Goal: Consume media (video, audio): Consume media (video, audio)

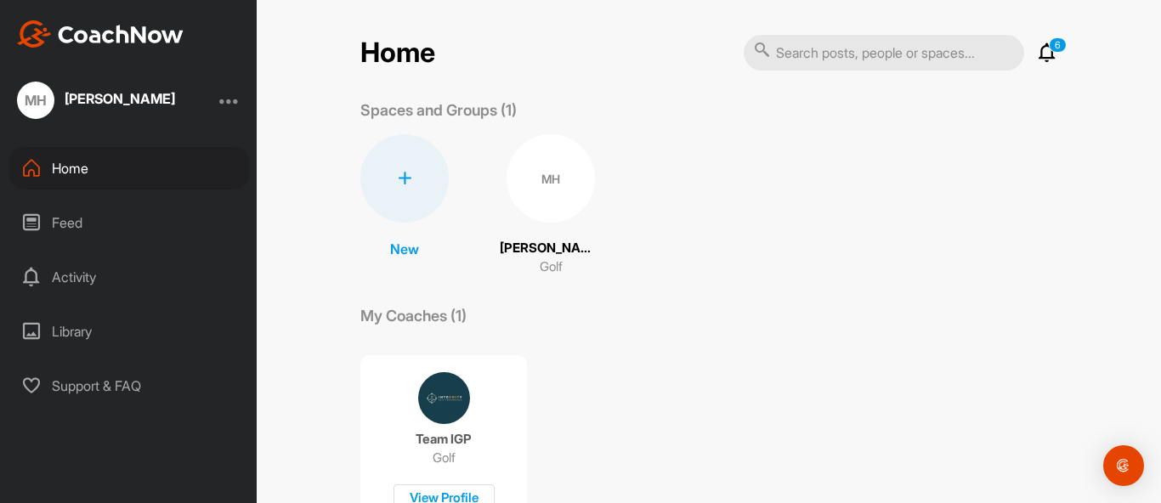
click at [101, 227] on div "Feed" at bounding box center [129, 222] width 240 height 43
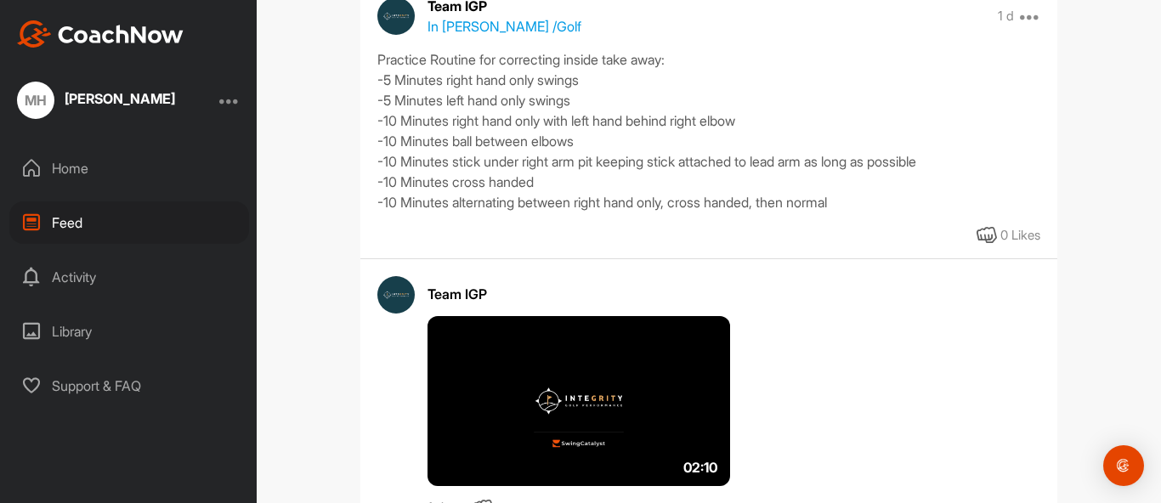
scroll to position [294, 0]
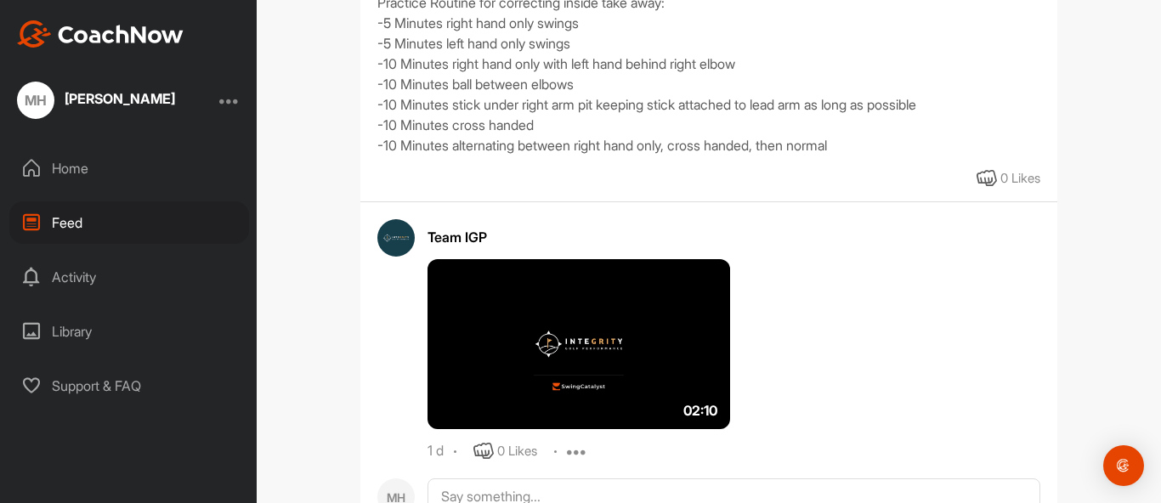
click at [487, 316] on img at bounding box center [579, 344] width 303 height 170
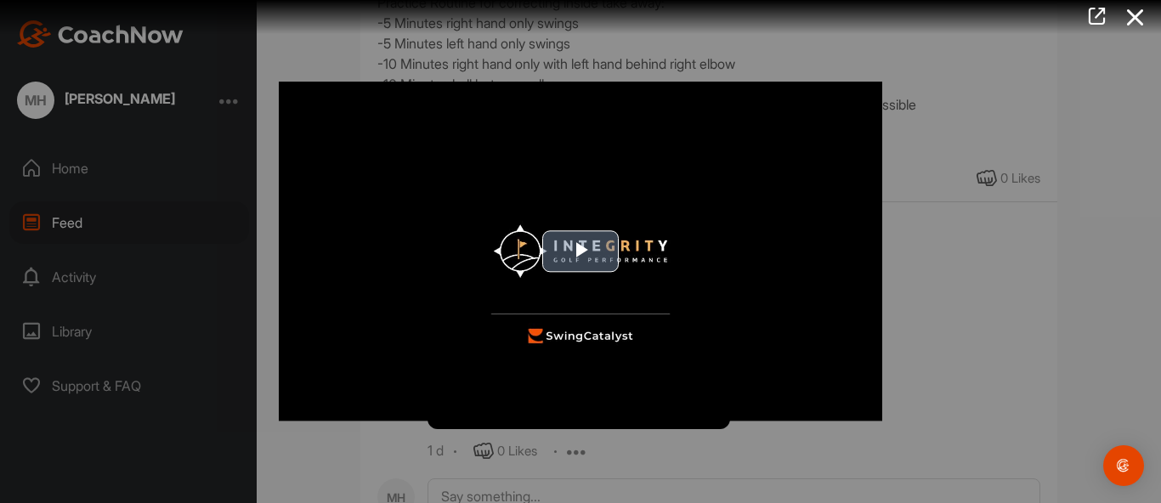
click at [581, 252] on span "Video Player" at bounding box center [581, 252] width 0 height 0
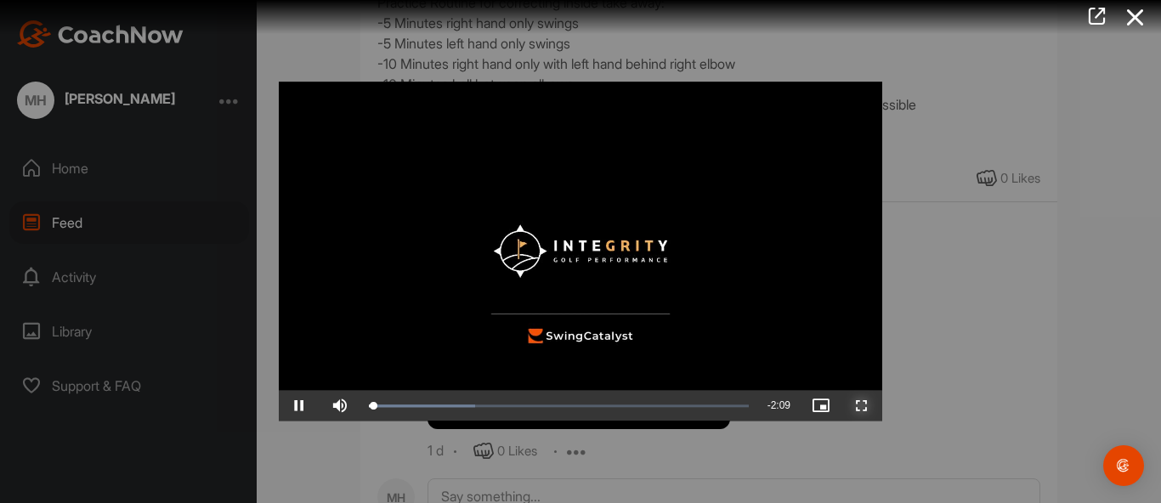
click at [863, 406] on span "Video Player" at bounding box center [862, 406] width 41 height 0
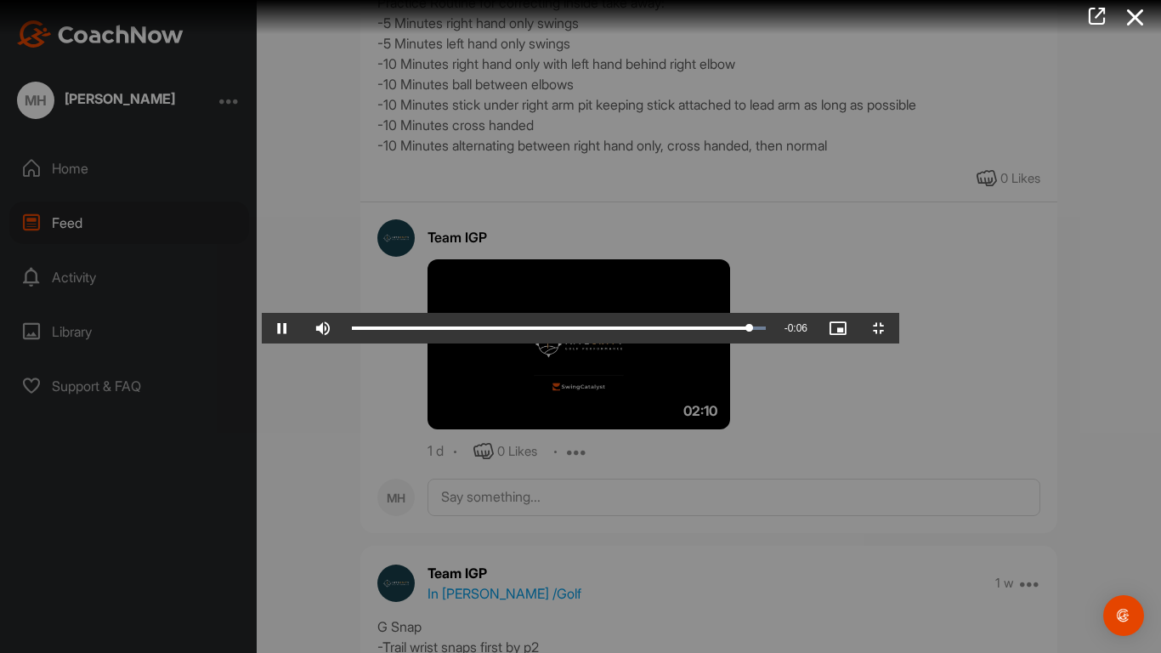
click at [832, 343] on video "Video Player" at bounding box center [581, 326] width 638 height 34
click at [899, 328] on span "Video Player" at bounding box center [879, 328] width 41 height 0
